Goal: Task Accomplishment & Management: Use online tool/utility

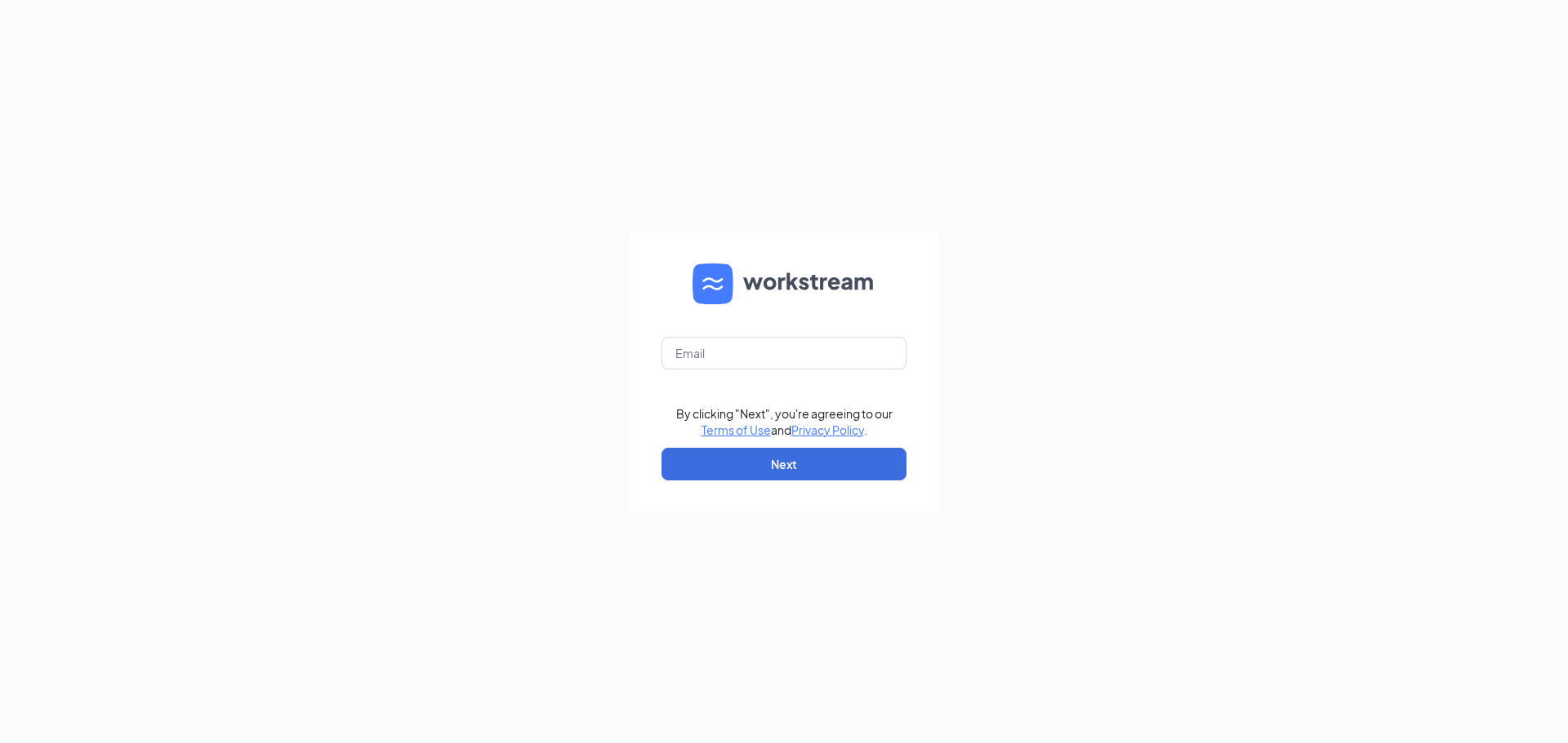
click at [833, 322] on form "By clicking "Next", you're agreeing to our Terms of Use and Privacy Policy . Ne…" at bounding box center [784, 372] width 311 height 282
click at [810, 351] on input "text" at bounding box center [784, 353] width 245 height 32
type input "oremculvers@gmail.com"
click at [806, 457] on button "Next" at bounding box center [784, 464] width 245 height 32
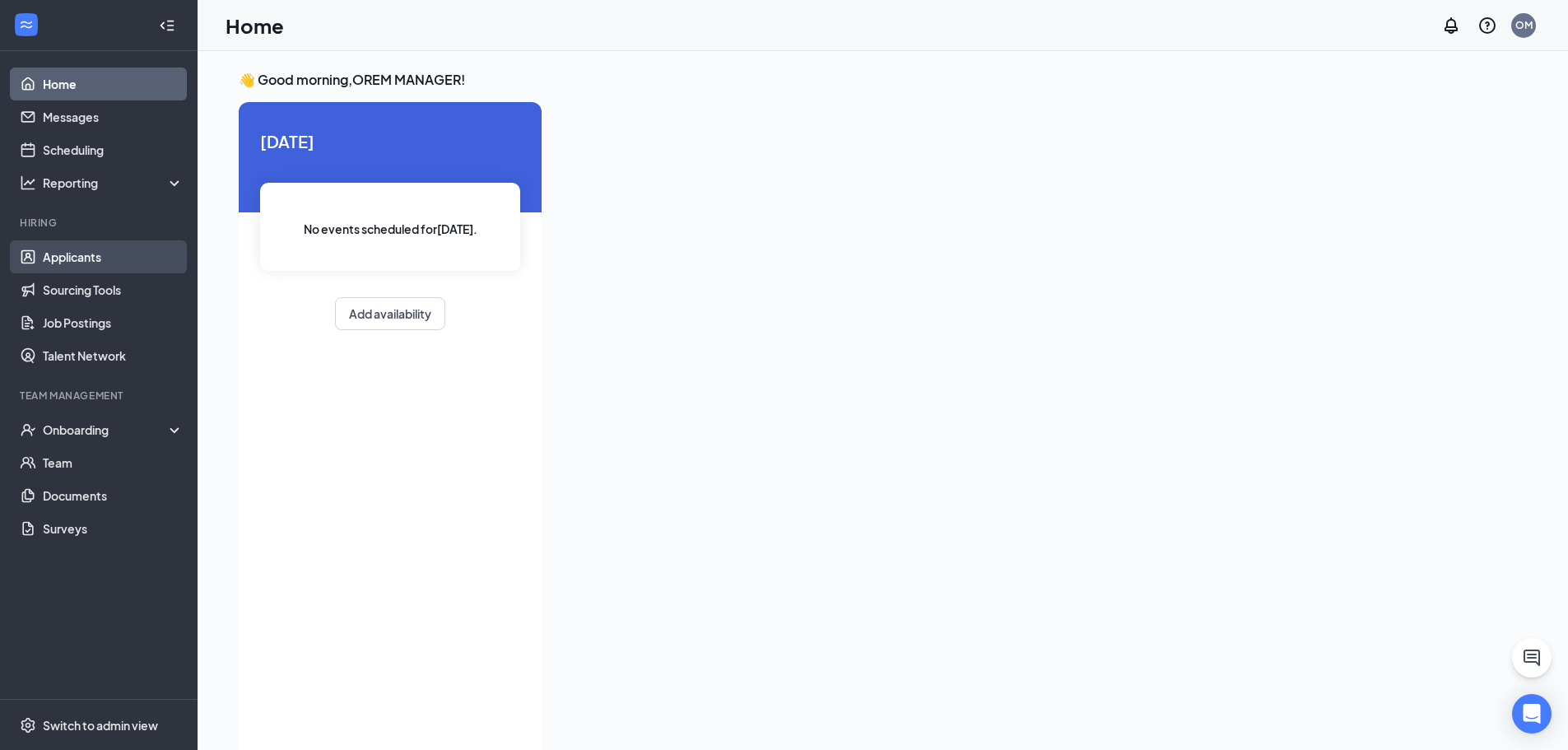
click at [142, 257] on link "Applicants" at bounding box center [114, 257] width 141 height 33
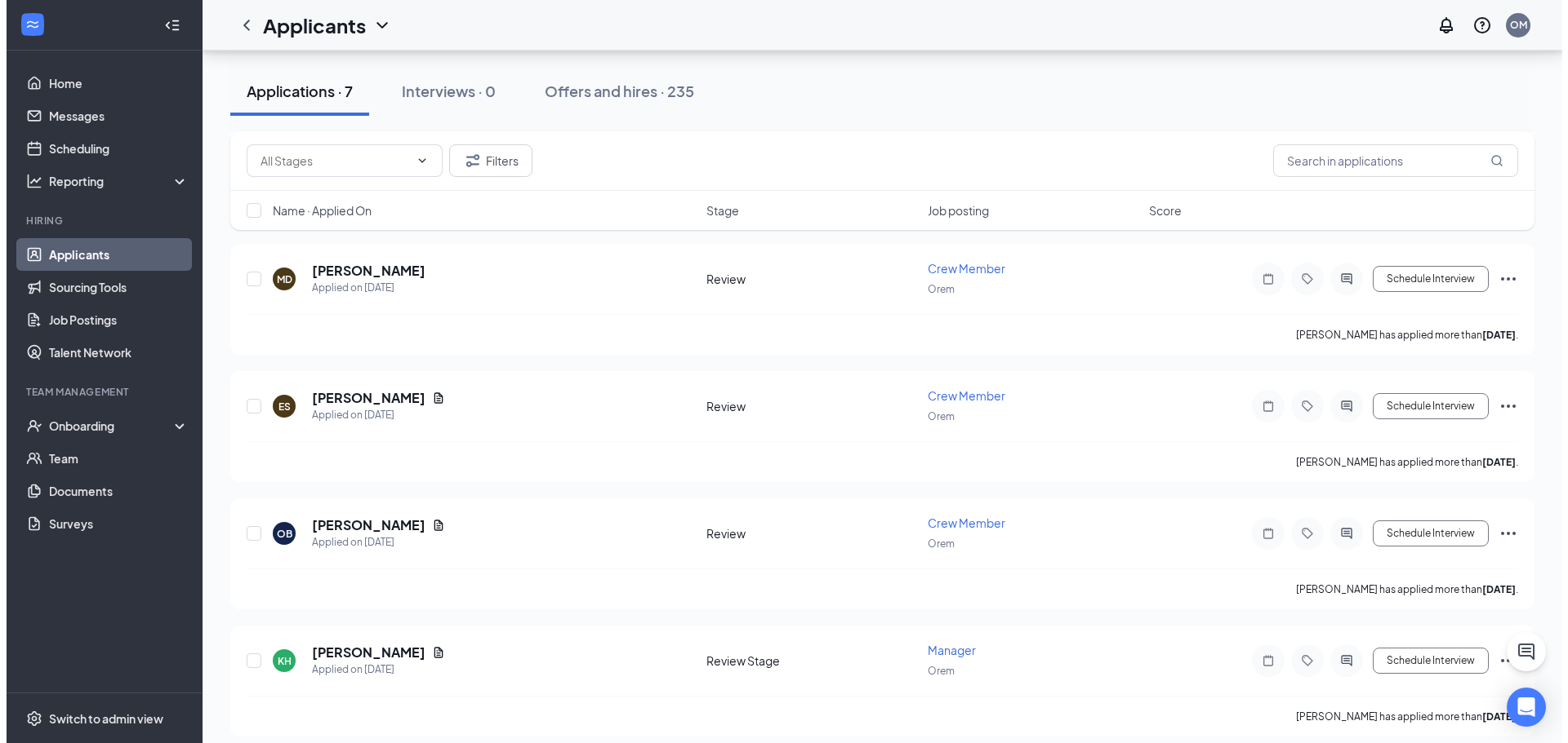
scroll to position [467, 0]
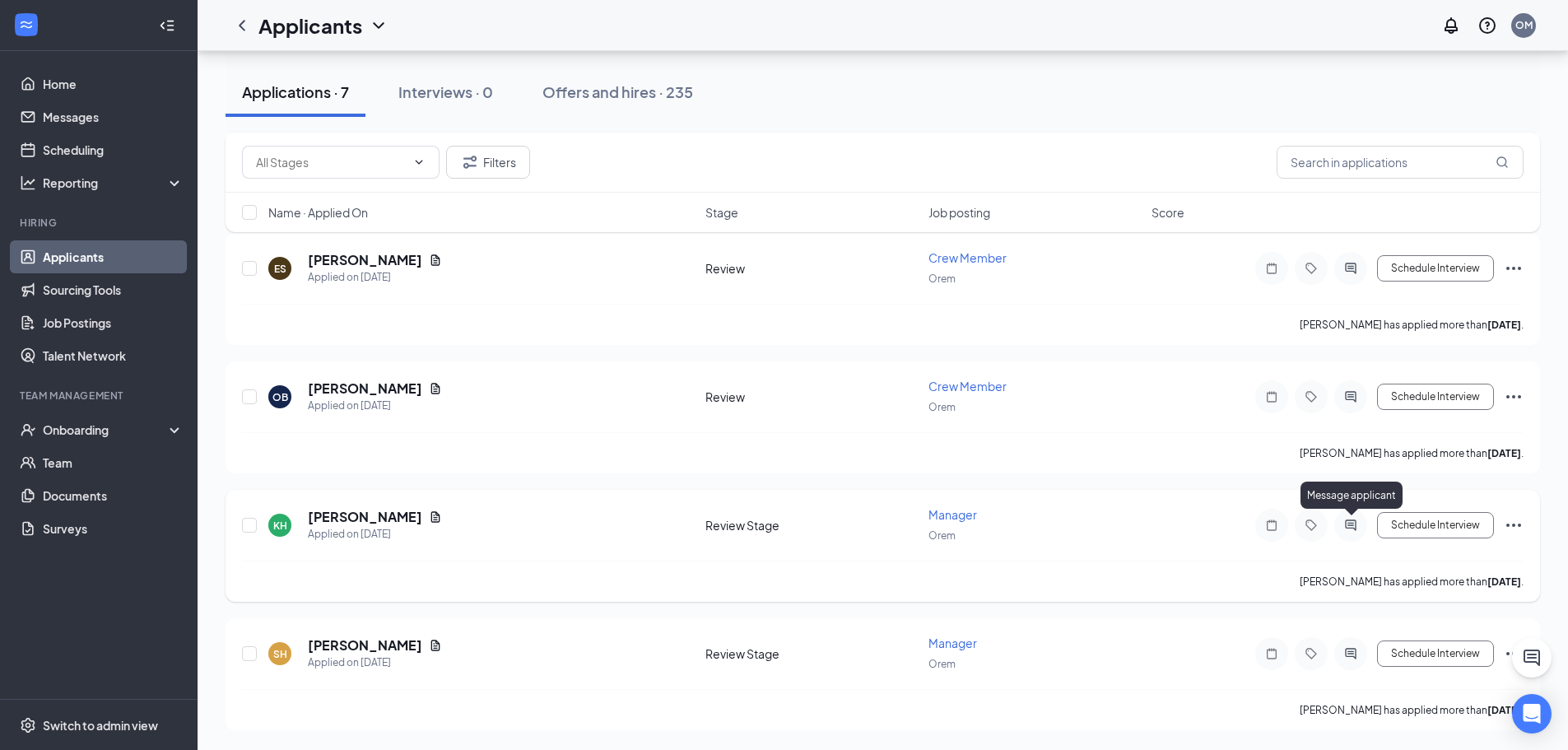
click at [1349, 525] on icon "ActiveChat" at bounding box center [1350, 525] width 10 height 10
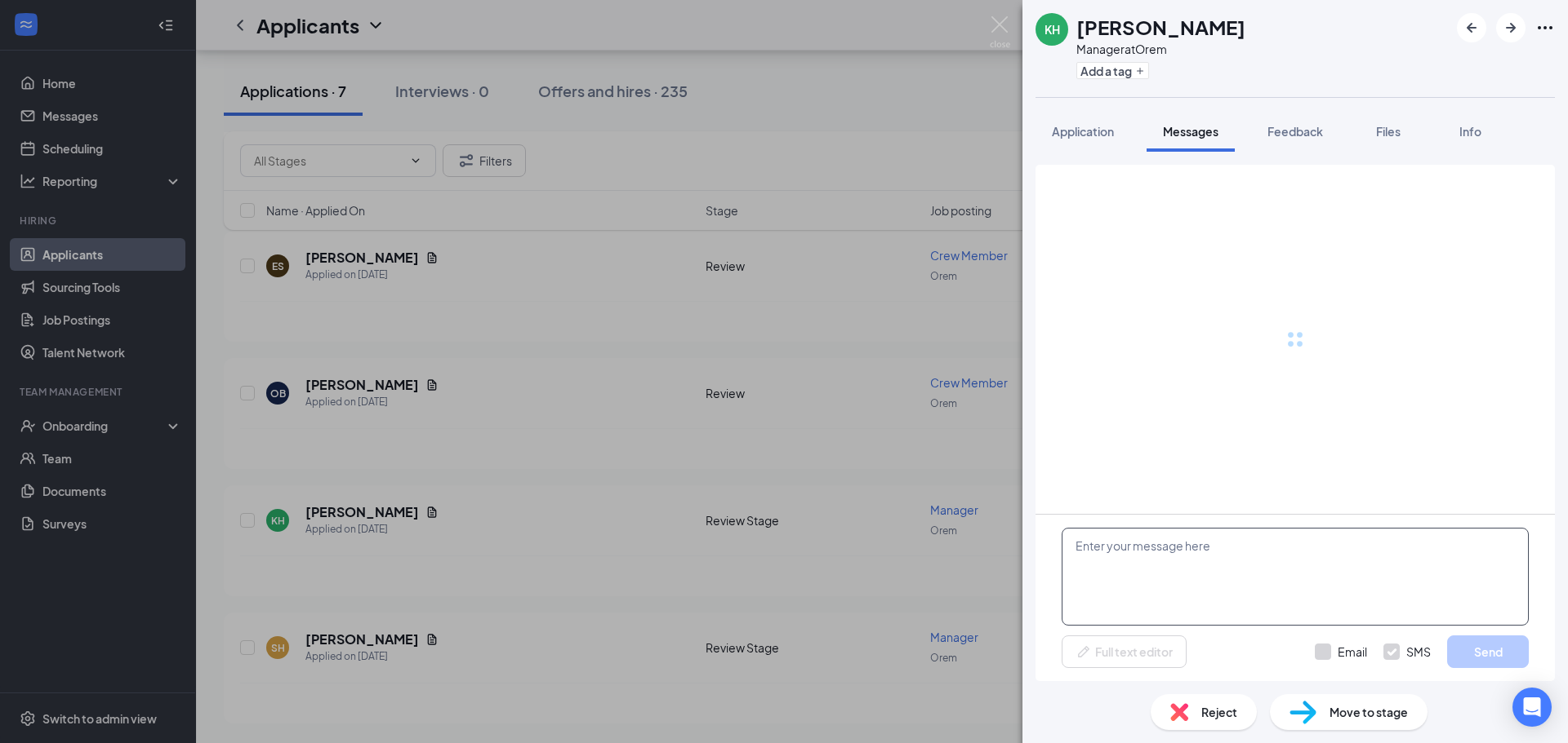
click at [1155, 545] on textarea at bounding box center [1295, 577] width 467 height 98
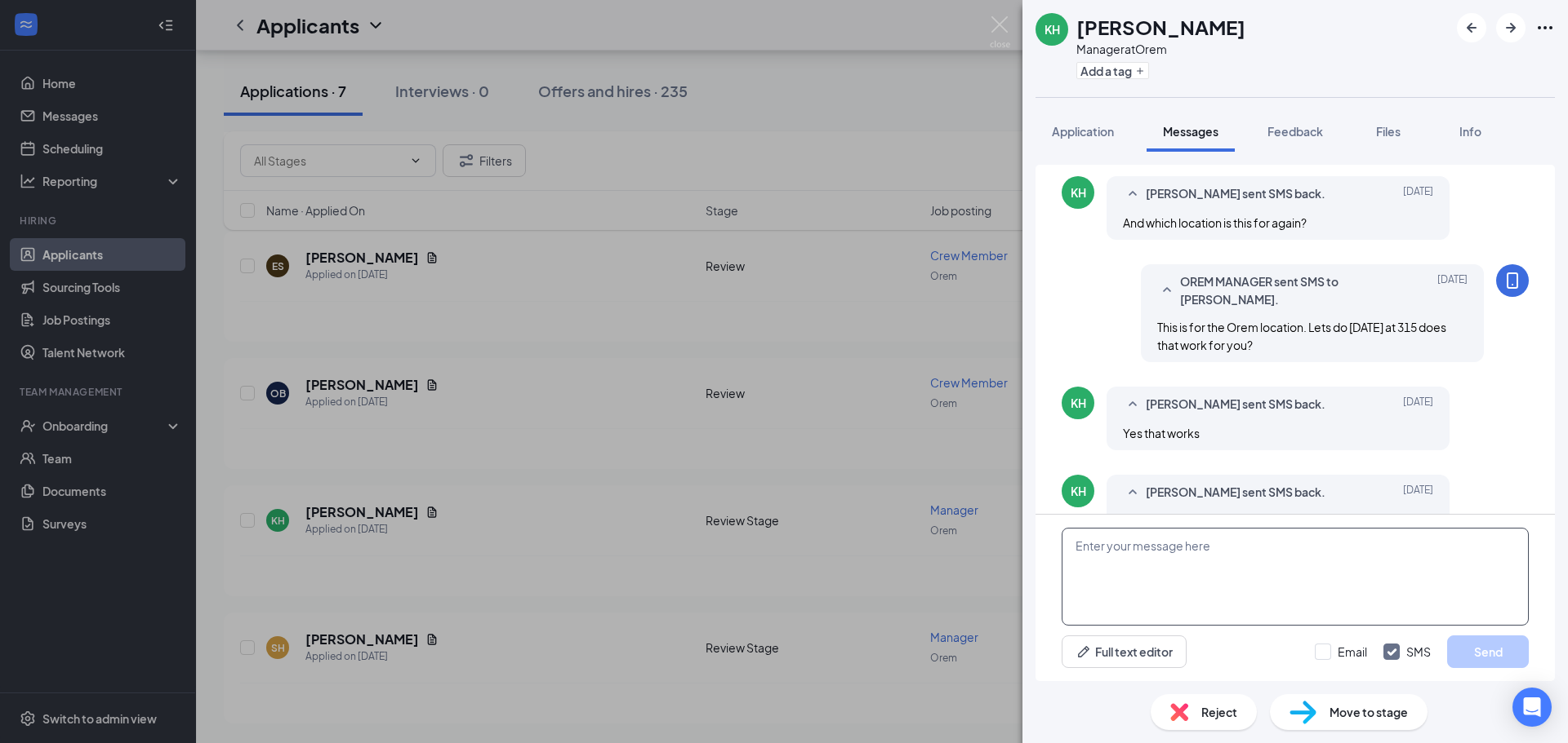
scroll to position [472, 0]
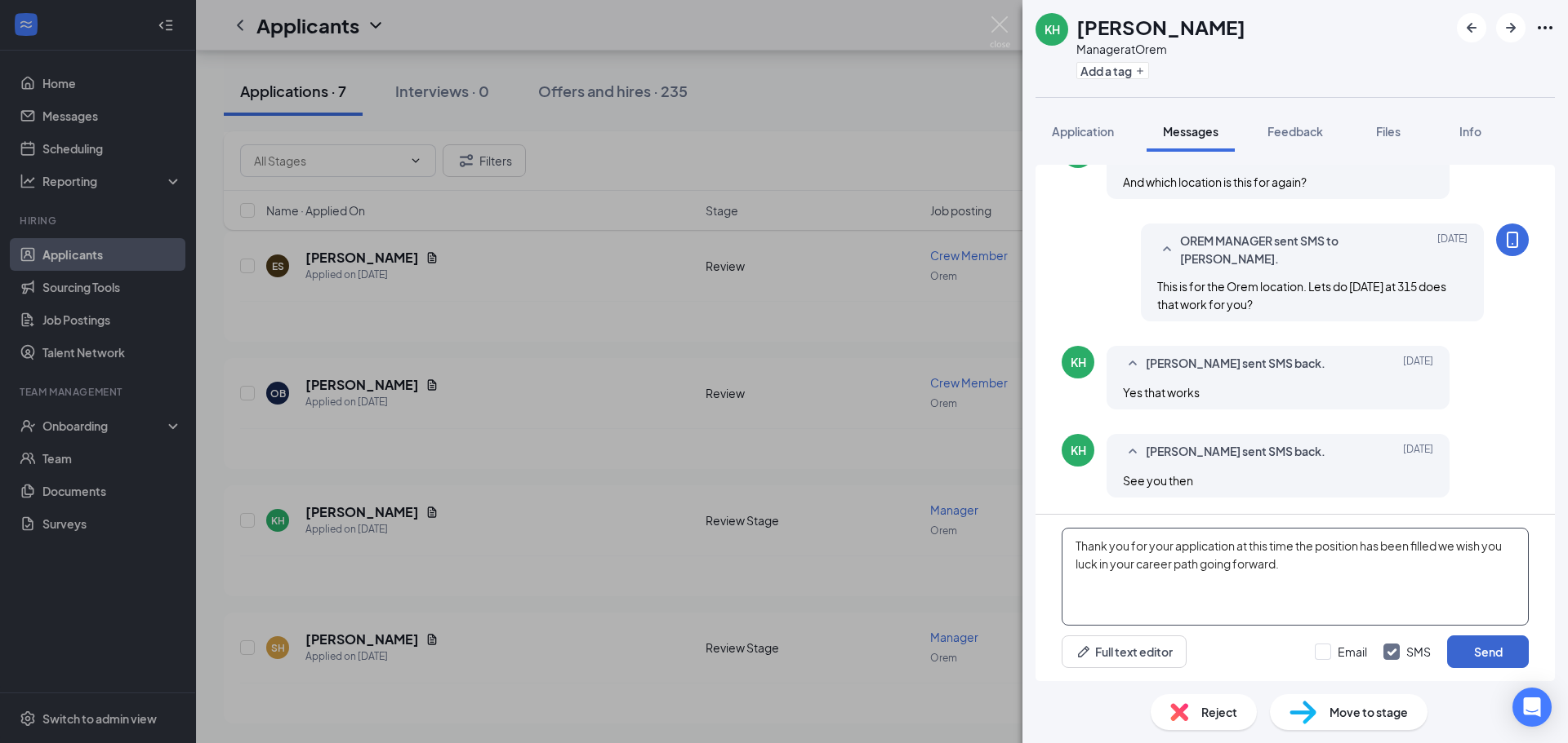
type textarea "Thank you for your application at this time the position has been filled we wis…"
click at [1489, 645] on button "Send" at bounding box center [1488, 652] width 82 height 32
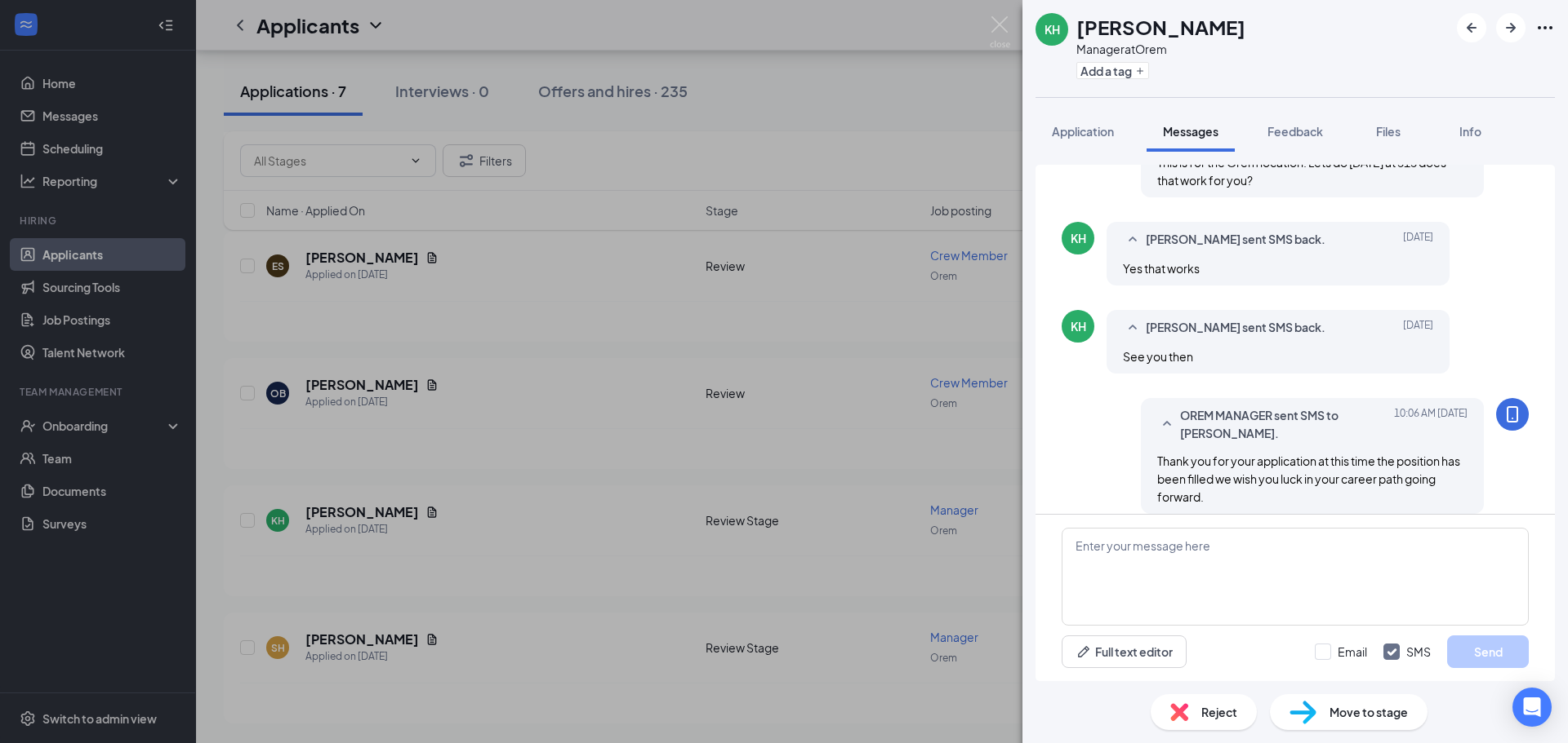
scroll to position [612, 0]
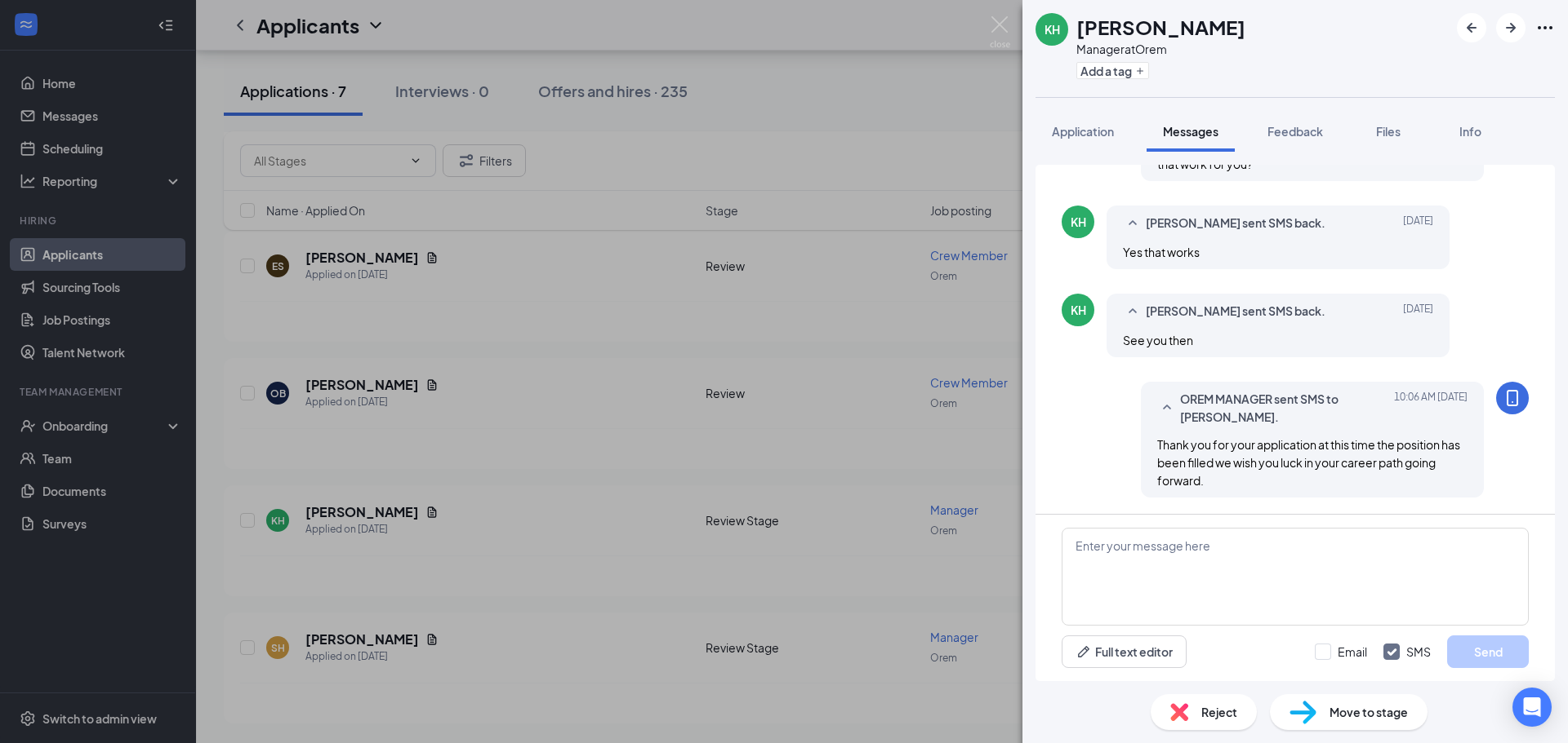
click at [1217, 709] on span "Reject" at bounding box center [1219, 712] width 36 height 18
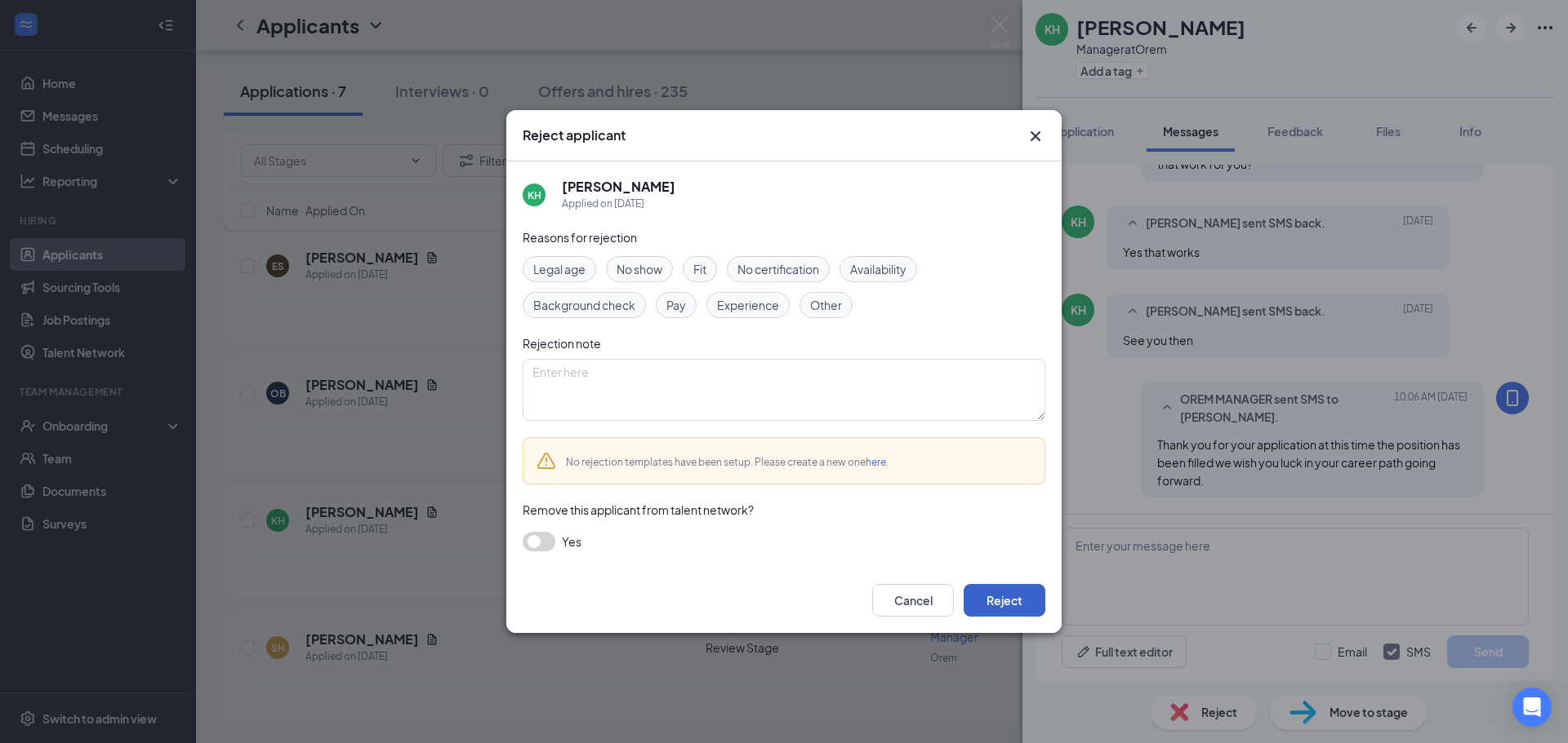
click at [1023, 593] on button "Reject" at bounding box center [1005, 601] width 82 height 32
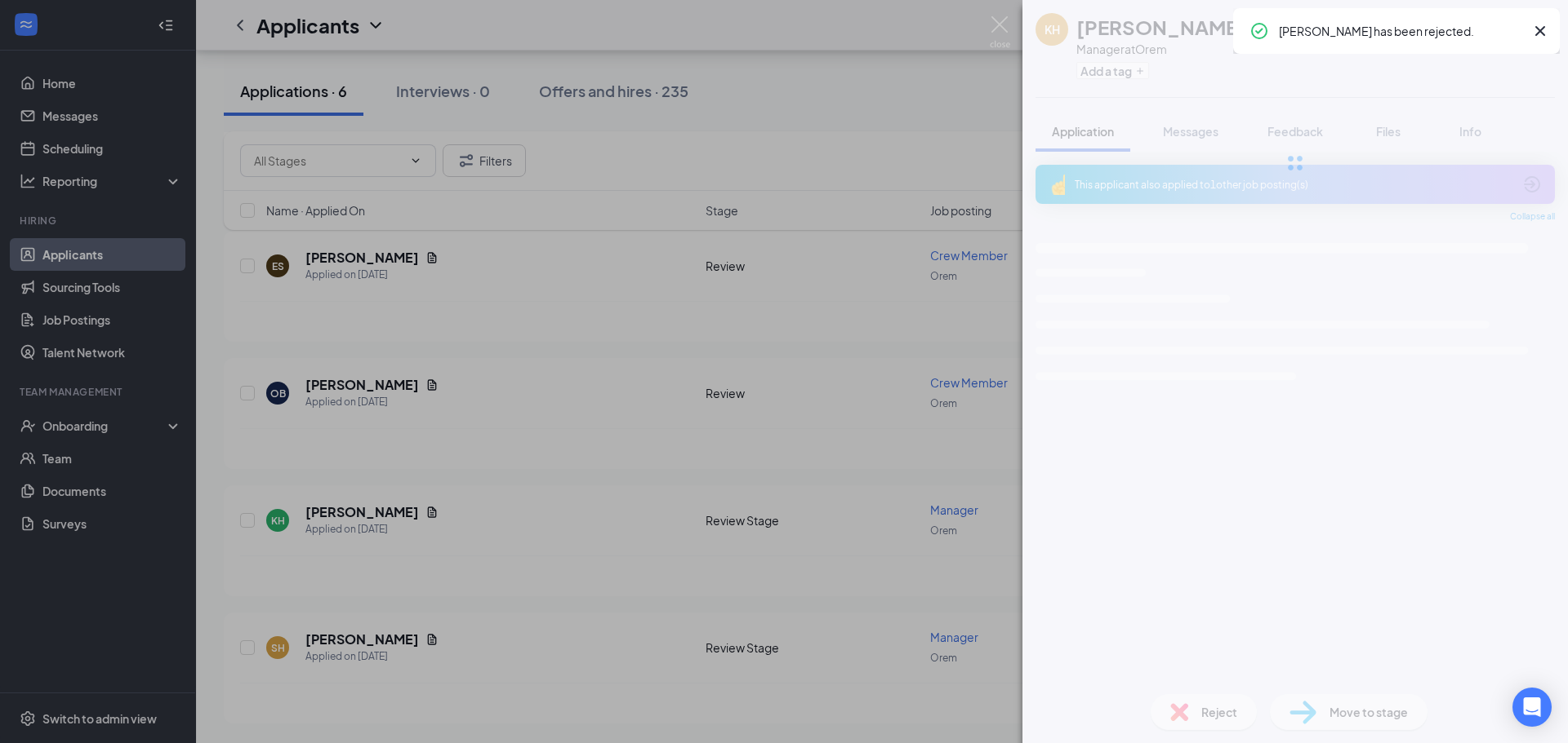
scroll to position [340, 0]
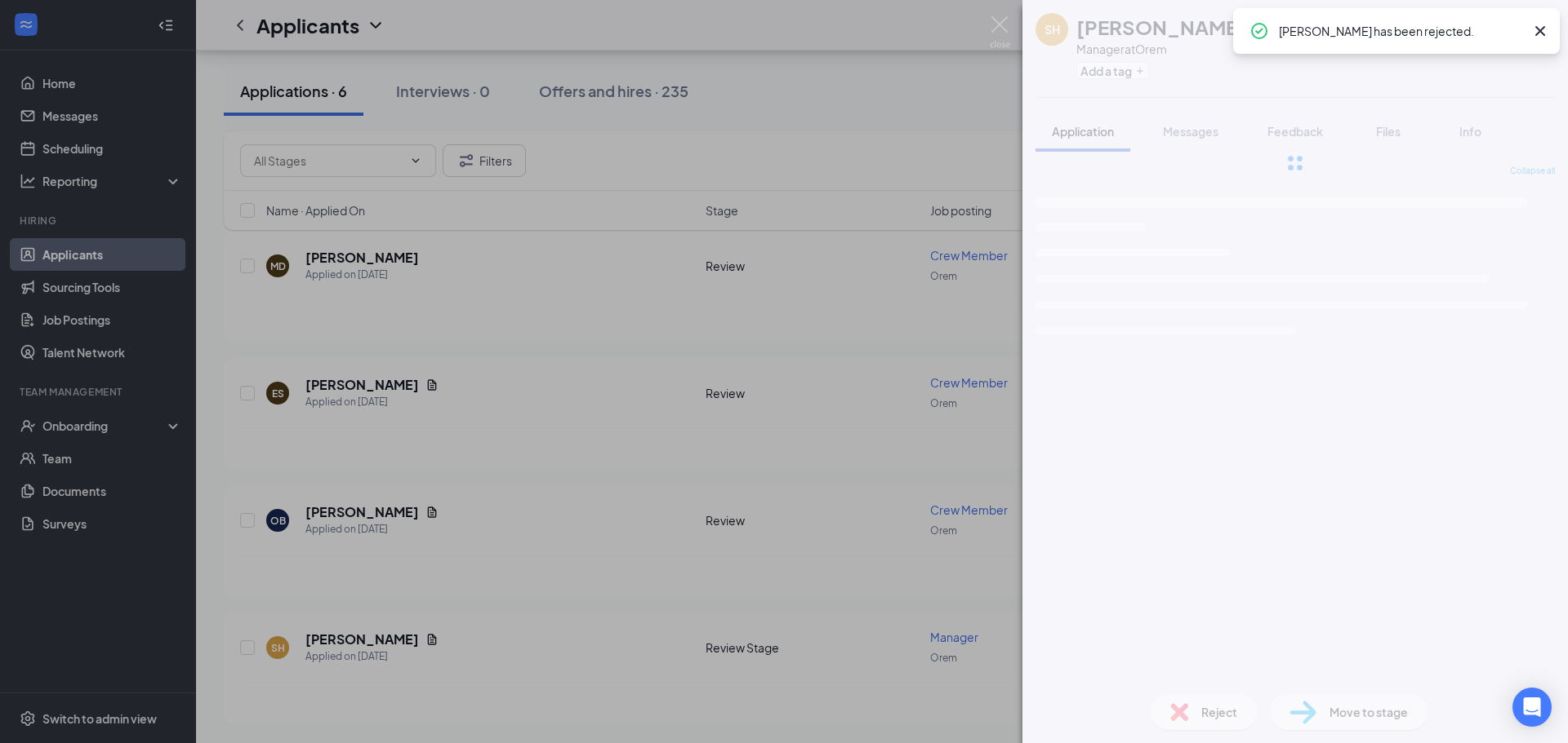
click at [777, 526] on div "SH [PERSON_NAME] Manager at Orem Add a tag Application Messages Feedback Files …" at bounding box center [784, 371] width 1568 height 743
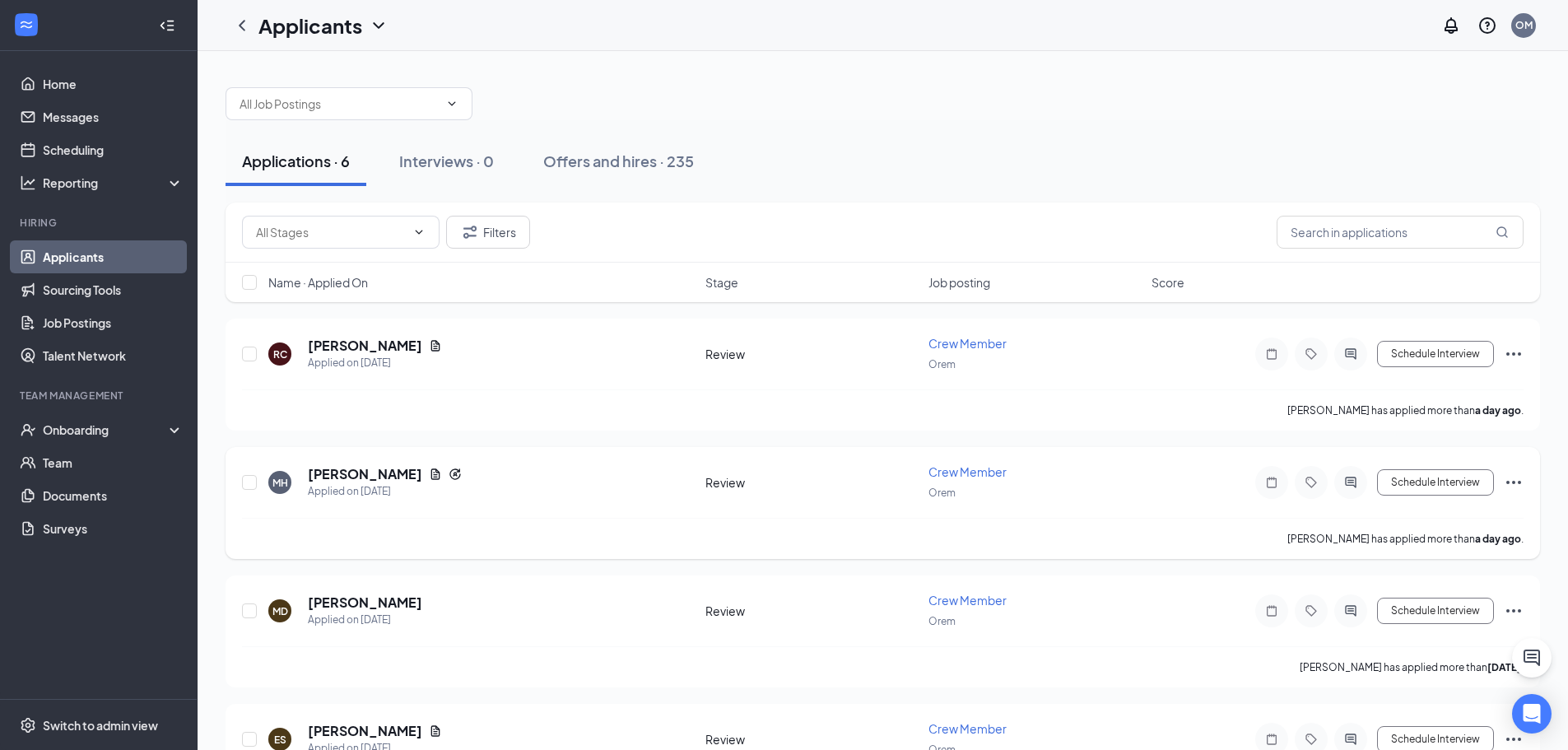
click at [1353, 489] on div at bounding box center [1351, 482] width 33 height 33
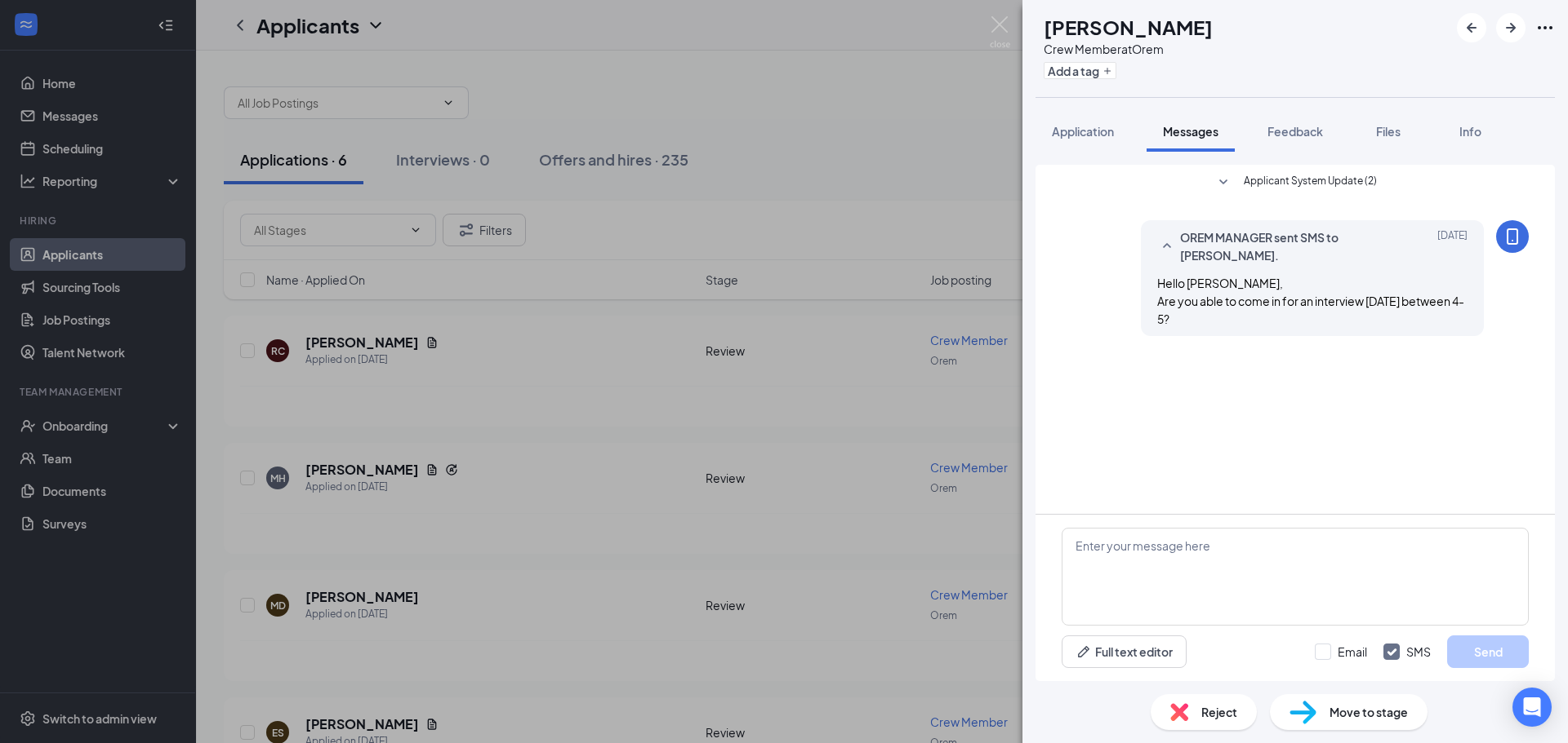
click at [1182, 711] on img at bounding box center [1179, 712] width 18 height 18
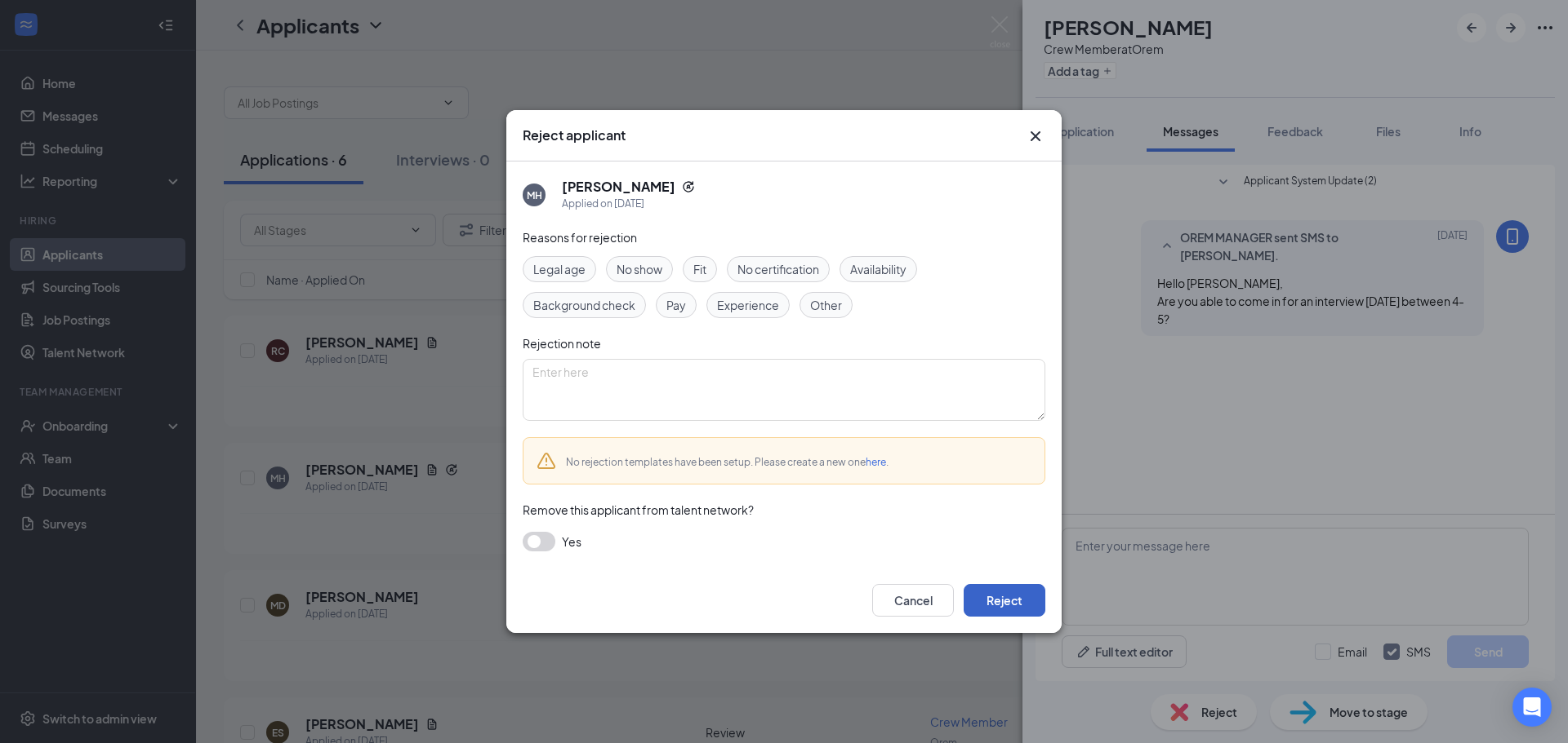
click at [981, 601] on button "Reject" at bounding box center [1005, 601] width 82 height 32
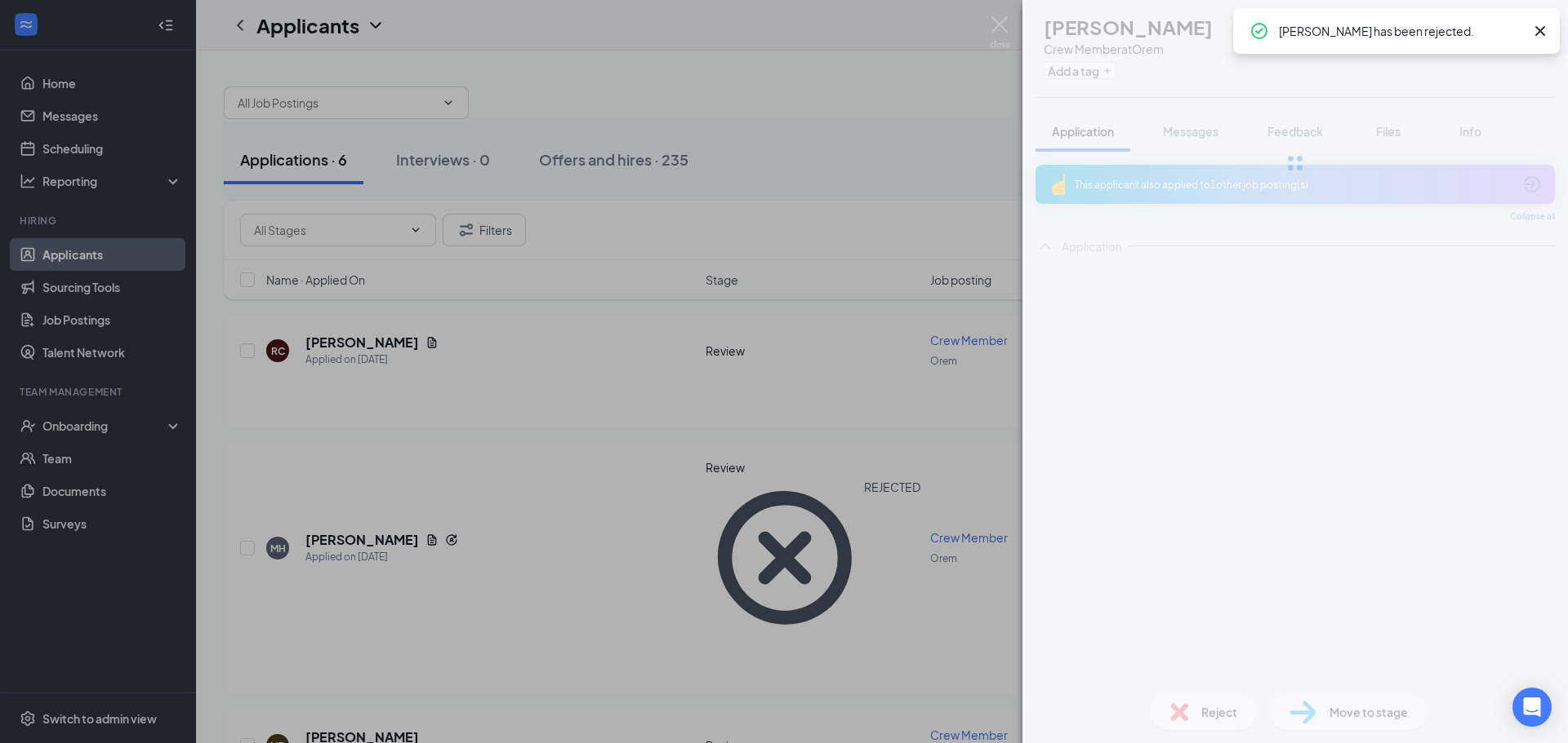
click at [725, 514] on div "[PERSON_NAME] Crew Member at Orem Add a tag Application Messages Feedback Files…" at bounding box center [784, 371] width 1568 height 743
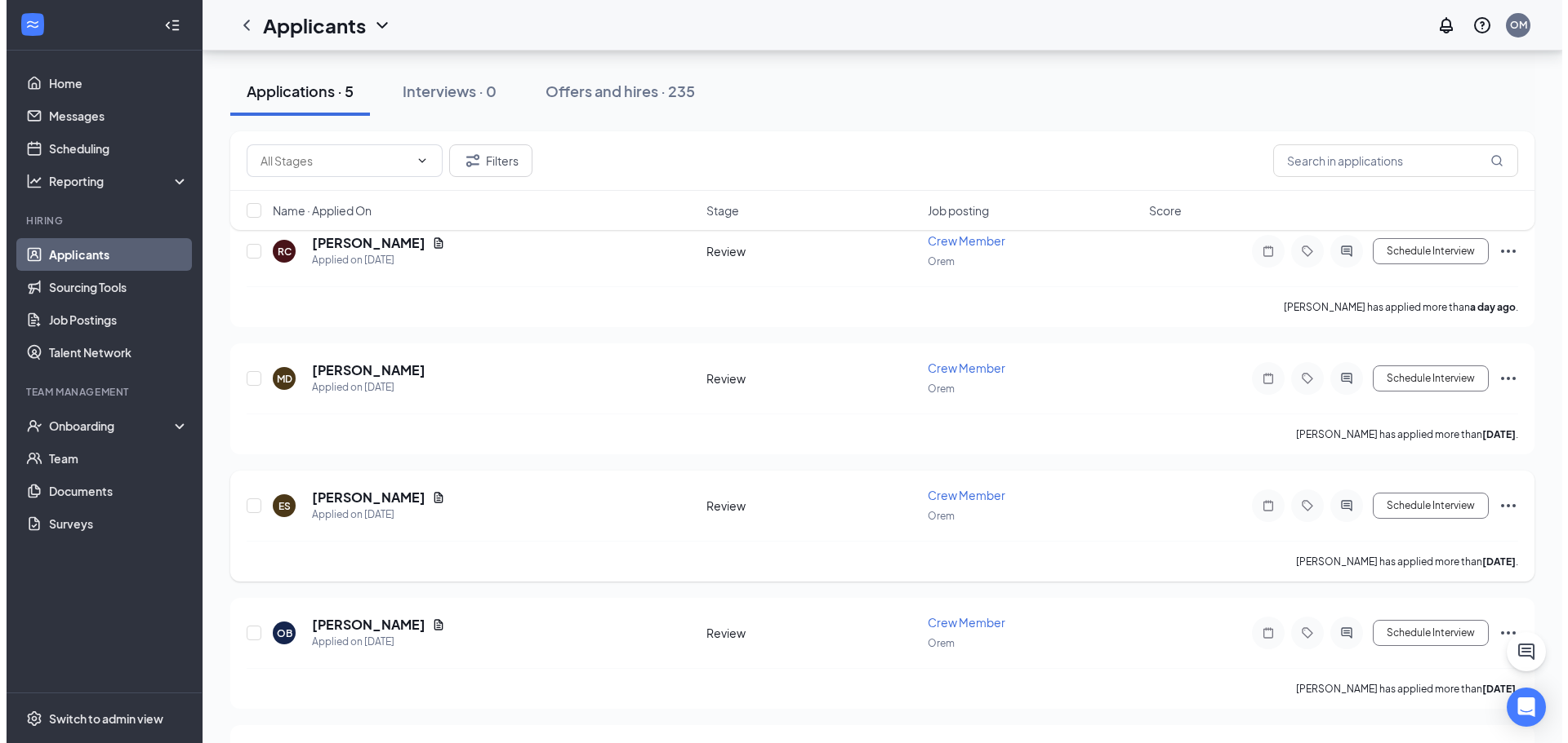
scroll to position [212, 0]
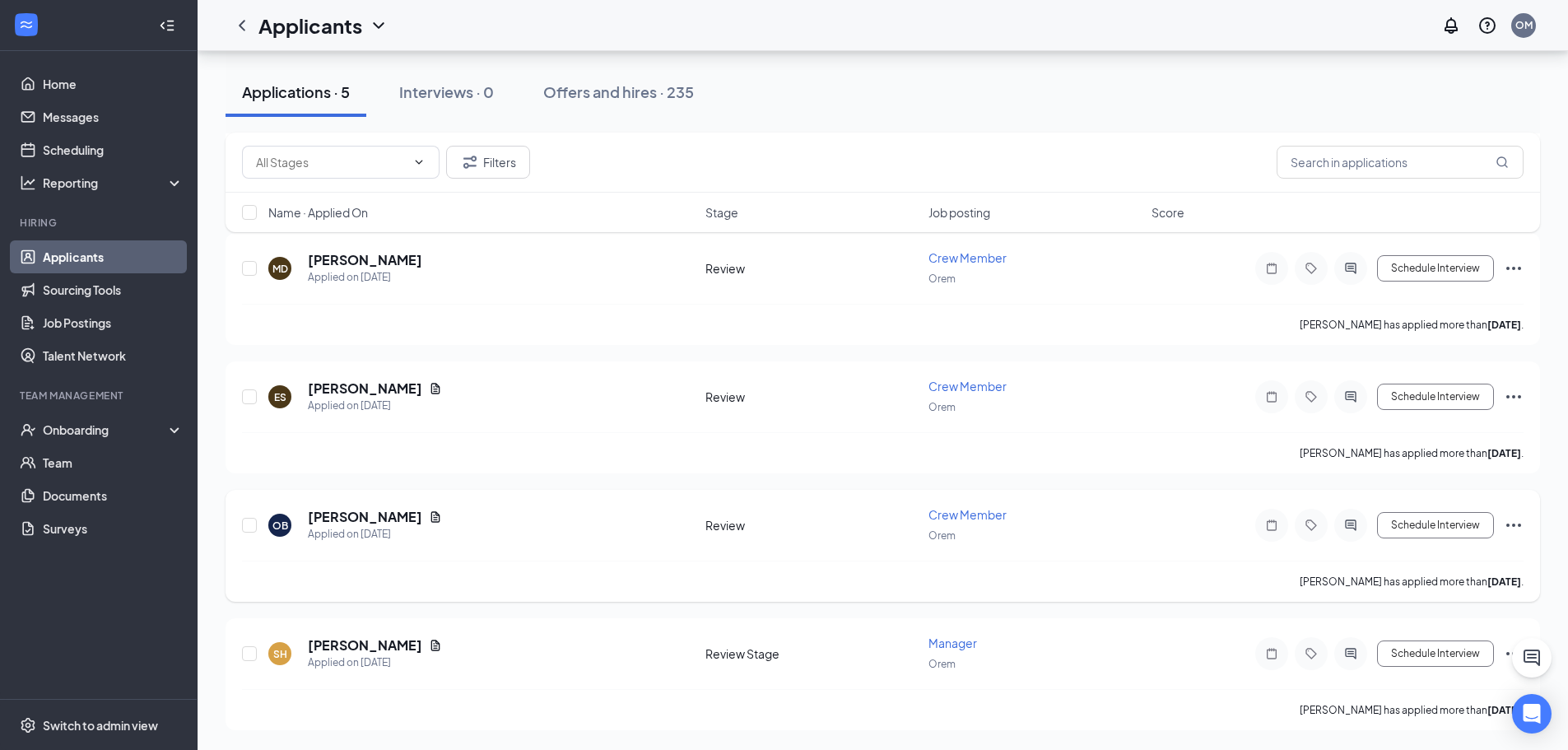
click at [1361, 523] on div at bounding box center [1351, 525] width 33 height 33
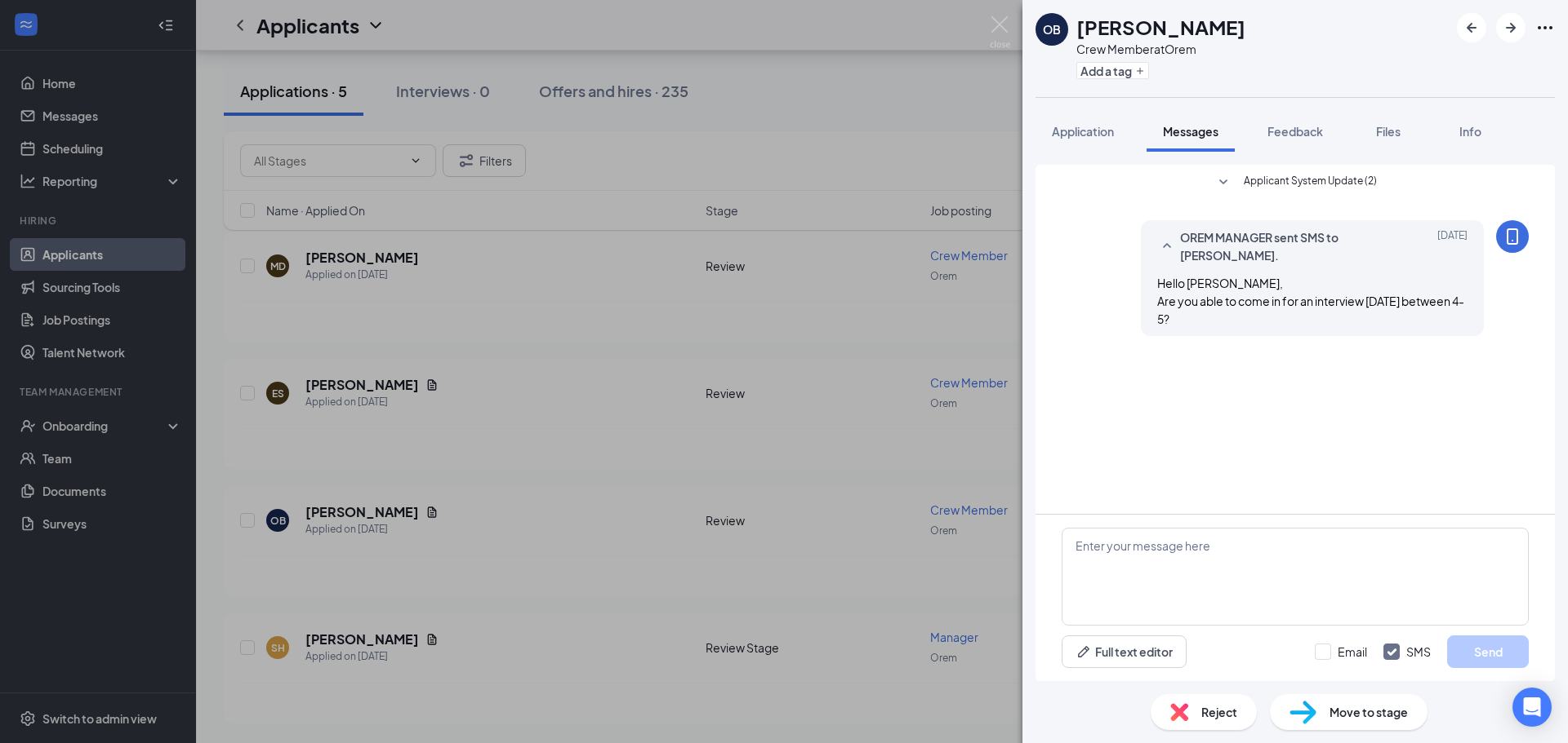
click at [1188, 697] on div "Reject" at bounding box center [1204, 712] width 106 height 36
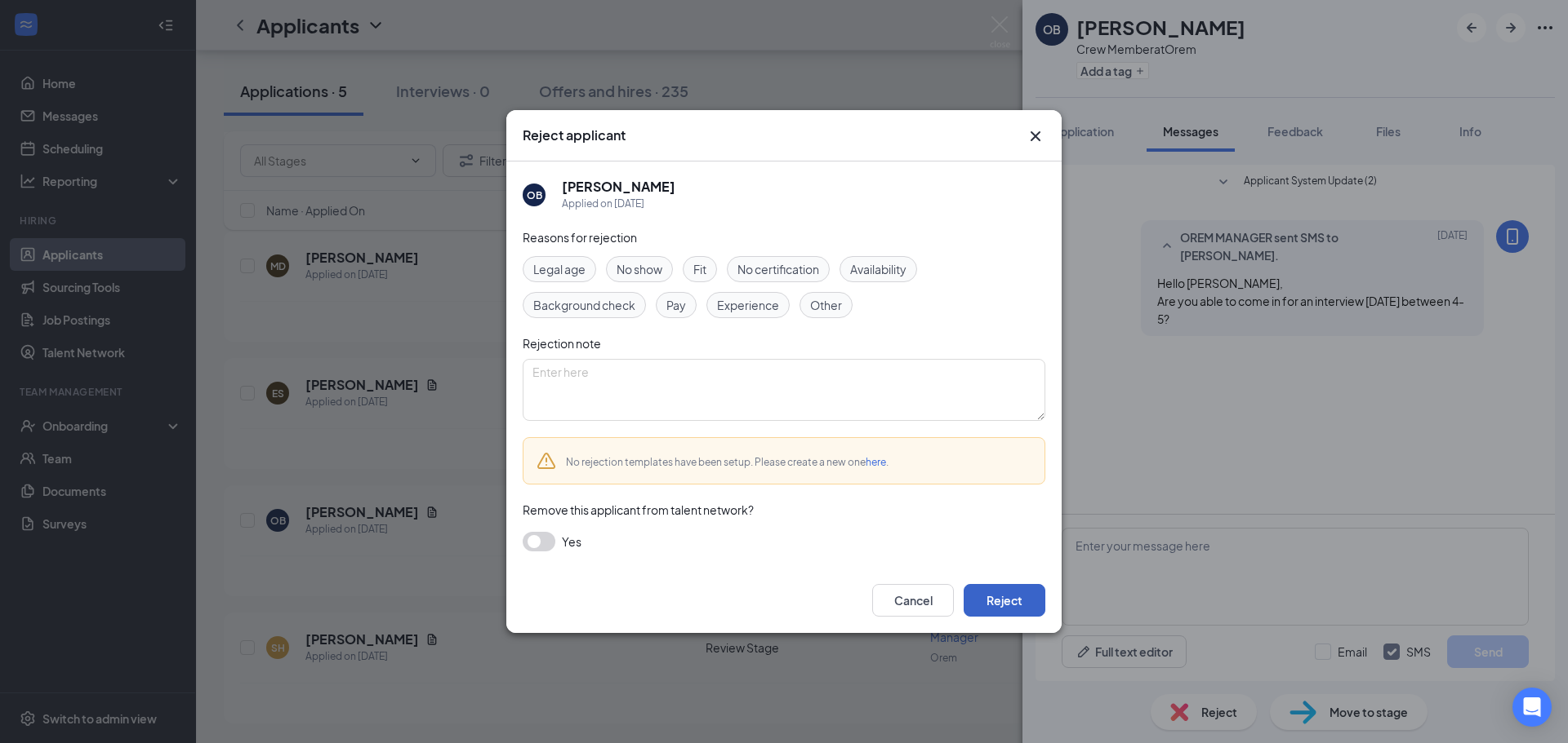
click at [1031, 608] on button "Reject" at bounding box center [1005, 601] width 82 height 32
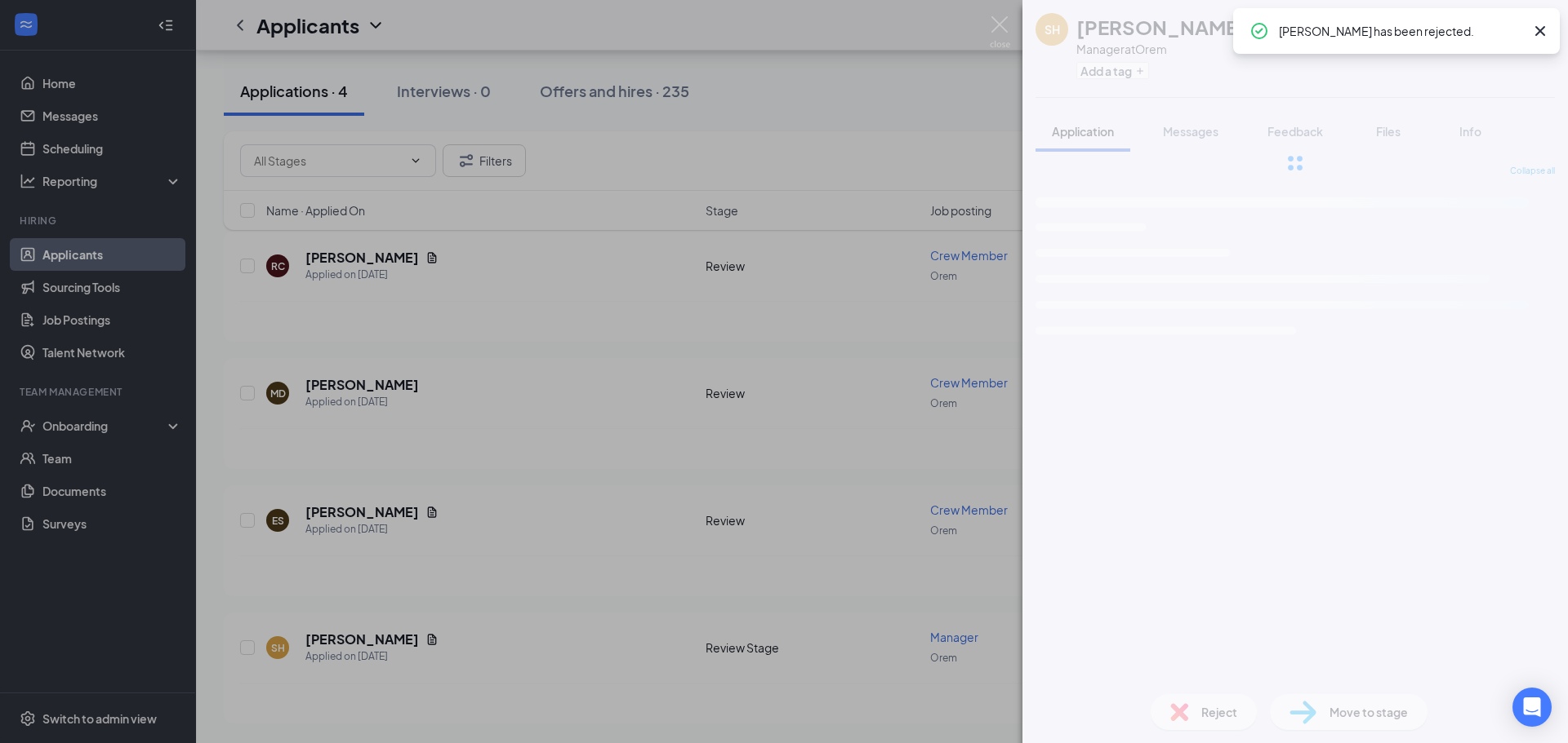
click at [832, 471] on div "SH [PERSON_NAME] Manager at Orem Add a tag Application Messages Feedback Files …" at bounding box center [784, 371] width 1568 height 743
